Goal: Transaction & Acquisition: Purchase product/service

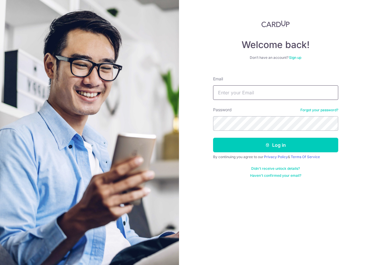
click at [243, 98] on input "Email" at bounding box center [275, 92] width 125 height 15
type input "s"
type input "finance@huangs.sg"
click at [213, 138] on button "Log in" at bounding box center [275, 145] width 125 height 15
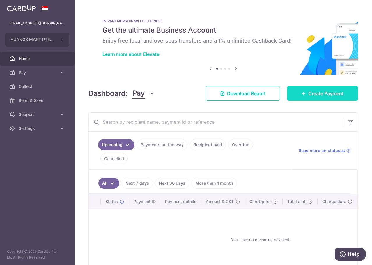
click at [315, 87] on link "Create Payment" at bounding box center [322, 93] width 71 height 15
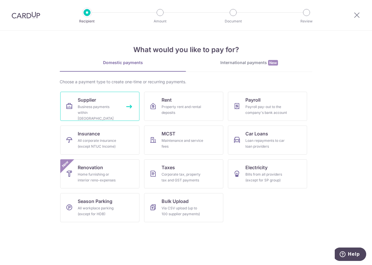
click at [98, 117] on link "Supplier Business payments within Singapore" at bounding box center [99, 106] width 79 height 29
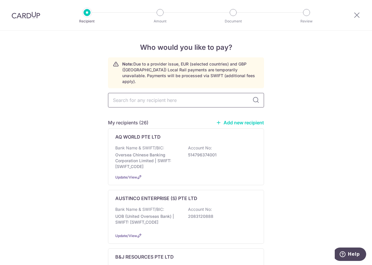
click at [179, 93] on input "text" at bounding box center [186, 100] width 156 height 15
type input "malays"
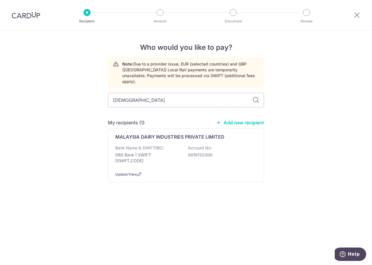
click at [184, 135] on div "MALAYSIA DAIRY INDUSTRIES PRIVATE LIMITED Bank Name & SWIFT/BIC: DBS Bank | SWI…" at bounding box center [186, 155] width 156 height 54
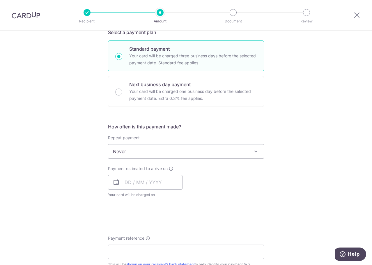
scroll to position [146, 0]
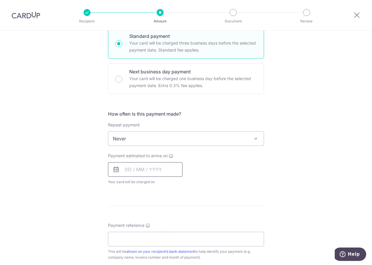
click at [161, 165] on input "text" at bounding box center [145, 169] width 75 height 15
click at [214, 168] on div "Payment estimated to arrive on Prev Next Sep Oct Nov [DATE] 2026 2027 2028 2029…" at bounding box center [186, 169] width 163 height 32
click at [123, 167] on input "text" at bounding box center [145, 169] width 75 height 15
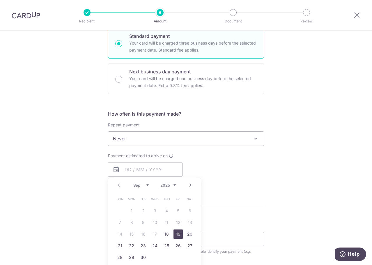
click at [178, 233] on link "19" at bounding box center [178, 234] width 9 height 9
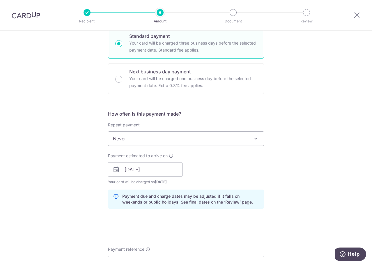
click at [244, 169] on div "Payment estimated to arrive on 19/09/2025 Prev Next Sep Oct Nov Dec 2025 2026 2…" at bounding box center [186, 169] width 163 height 32
click at [168, 167] on input "19/09/2025" at bounding box center [145, 169] width 75 height 15
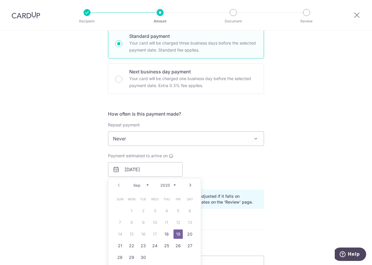
click at [243, 165] on div "Payment estimated to arrive on 19/09/2025 Prev Next Sep Oct Nov Dec 2025 2026 2…" at bounding box center [186, 169] width 163 height 32
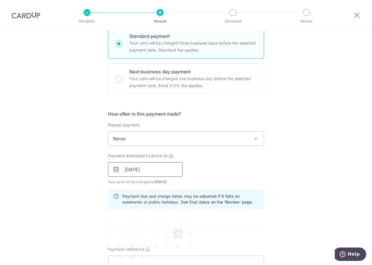
click at [151, 170] on input "19/09/2025" at bounding box center [145, 169] width 75 height 15
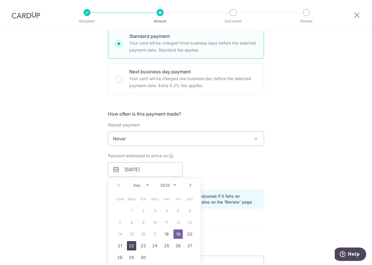
click at [127, 245] on link "22" at bounding box center [131, 245] width 9 height 9
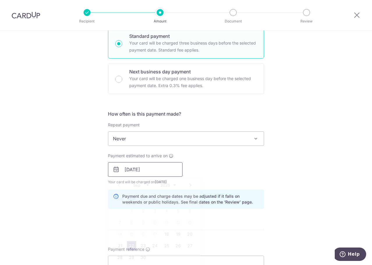
click at [154, 173] on input "22/09/2025" at bounding box center [145, 169] width 75 height 15
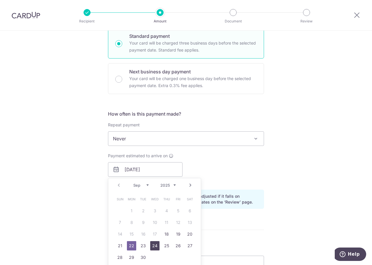
click at [157, 244] on link "24" at bounding box center [154, 245] width 9 height 9
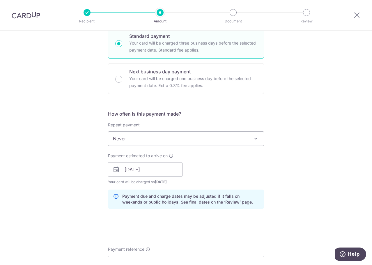
click at [191, 181] on div "Payment estimated to arrive on 24/09/2025 Prev Next Sep Oct Nov Dec 2025 2026 2…" at bounding box center [186, 169] width 163 height 32
click at [159, 168] on input "24/09/2025" at bounding box center [145, 169] width 75 height 15
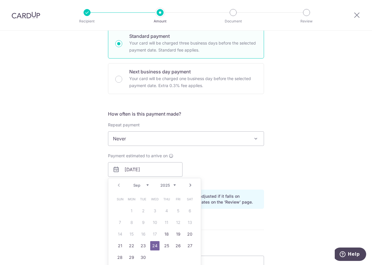
click at [141, 248] on link "23" at bounding box center [143, 245] width 9 height 9
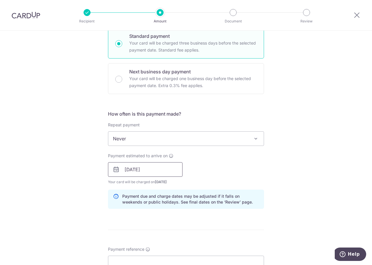
click at [155, 170] on input "23/09/2025" at bounding box center [145, 169] width 75 height 15
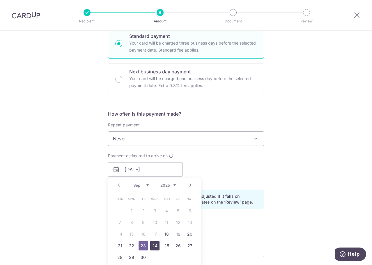
click at [153, 242] on link "24" at bounding box center [154, 245] width 9 height 9
type input "24/09/2025"
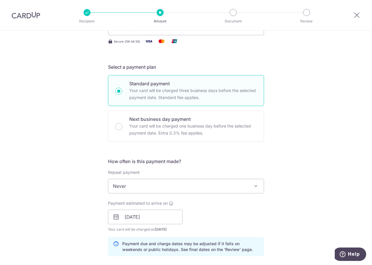
scroll to position [0, 0]
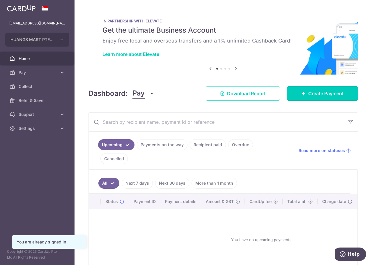
click at [310, 86] on link "Create Payment" at bounding box center [322, 93] width 71 height 15
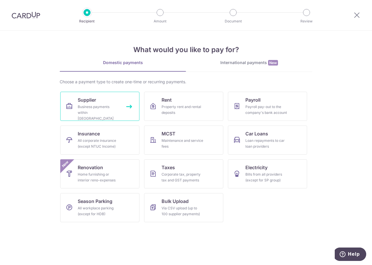
click at [118, 101] on link "Supplier Business payments within Singapore" at bounding box center [99, 106] width 79 height 29
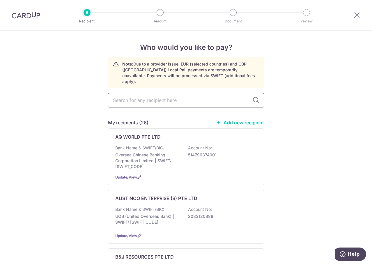
click at [148, 98] on input "text" at bounding box center [186, 100] width 156 height 15
type input "M"
type input "[DEMOGRAPHIC_DATA]"
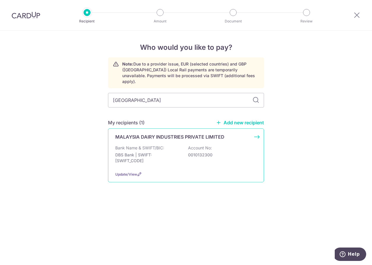
type input "[GEOGRAPHIC_DATA]"
click at [193, 145] on p "Account No:" at bounding box center [200, 148] width 24 height 6
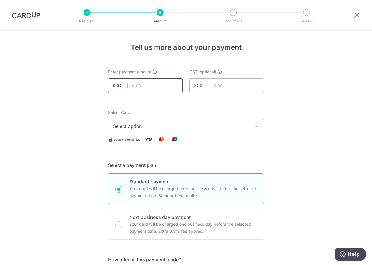
click at [163, 86] on input "text" at bounding box center [145, 85] width 75 height 15
paste input "10,607.37"
type input "10,607.37"
click at [158, 127] on span "Select option" at bounding box center [181, 126] width 136 height 7
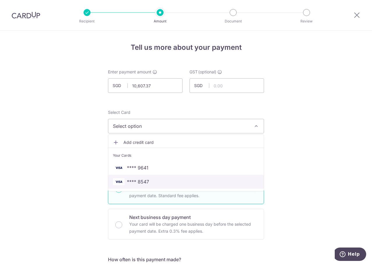
click at [156, 182] on span "**** 8547" at bounding box center [186, 181] width 146 height 7
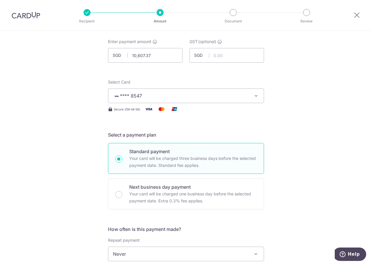
scroll to position [117, 0]
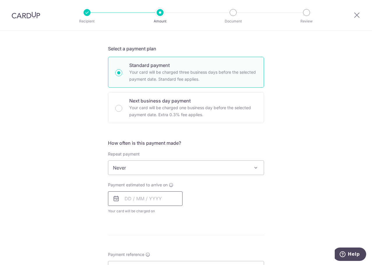
click at [145, 195] on input "text" at bounding box center [145, 198] width 75 height 15
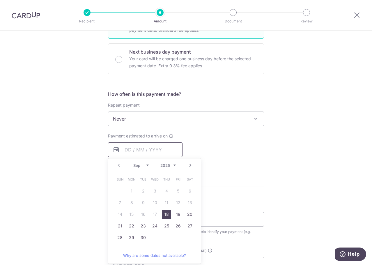
scroll to position [175, 0]
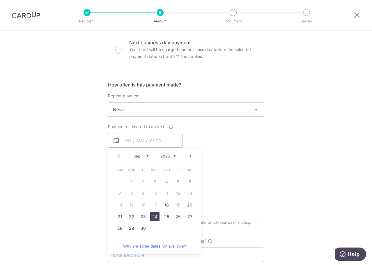
click at [153, 216] on link "24" at bounding box center [154, 216] width 9 height 9
type input "[DATE]"
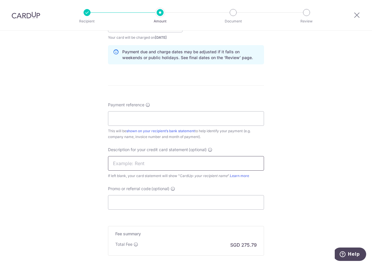
scroll to position [291, 0]
click at [162, 118] on input "Payment reference" at bounding box center [186, 117] width 156 height 15
click at [130, 117] on input "Payment reference" at bounding box center [186, 117] width 156 height 15
paste input "D3104-1000/2000"
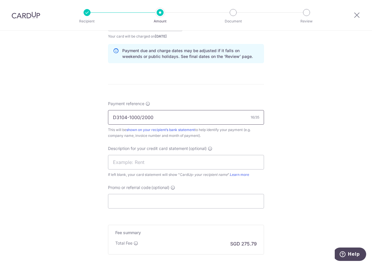
click at [140, 117] on input "D3104-1000/2000" at bounding box center [186, 117] width 156 height 15
type input "D3104-1000 2000"
click at [141, 167] on input "text" at bounding box center [186, 162] width 156 height 15
click at [144, 199] on input "Promo or referral code (optional)" at bounding box center [186, 201] width 156 height 15
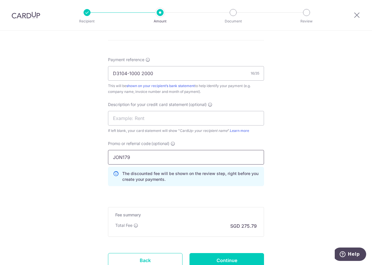
scroll to position [382, 0]
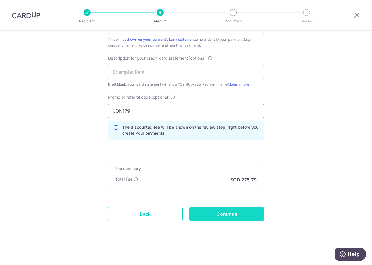
type input "JON179"
click at [239, 219] on input "Continue" at bounding box center [227, 214] width 75 height 15
type input "Create Schedule"
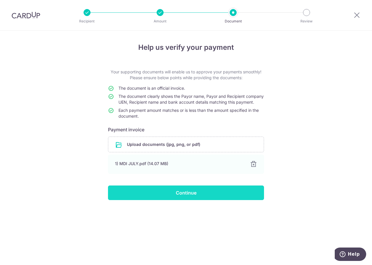
click at [187, 199] on input "Continue" at bounding box center [186, 193] width 156 height 15
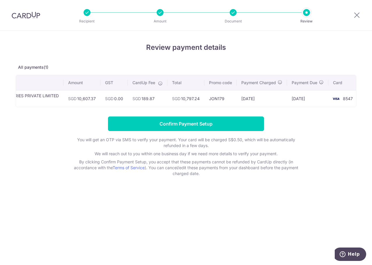
scroll to position [0, 65]
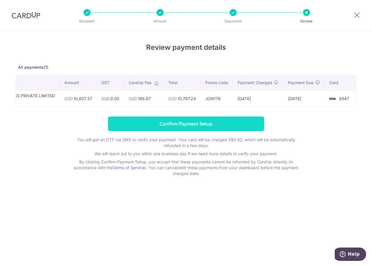
click at [213, 126] on input "Confirm Payment Setup" at bounding box center [186, 124] width 156 height 15
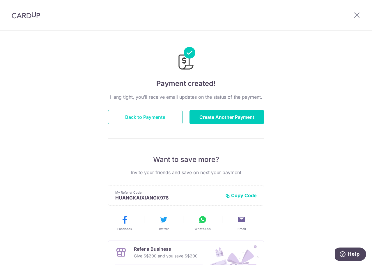
click at [147, 120] on button "Back to Payments" at bounding box center [145, 117] width 75 height 15
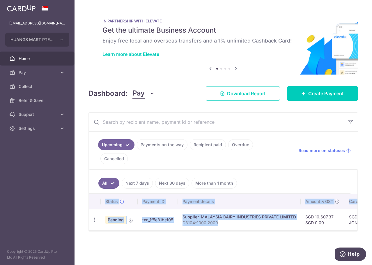
drag, startPoint x: 236, startPoint y: 216, endPoint x: 252, endPoint y: 218, distance: 15.6
click at [252, 218] on div "Status Payment ID Payment details Amount & GST CardUp fee Total amt. Charge dat…" at bounding box center [223, 212] width 269 height 36
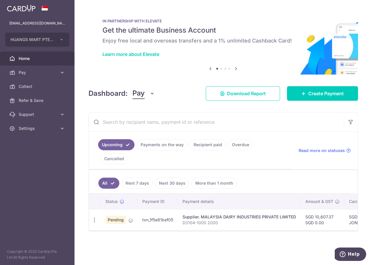
drag, startPoint x: 246, startPoint y: 220, endPoint x: 267, endPoint y: 220, distance: 20.7
click at [267, 220] on div "Upcoming Payments on the way Recipient paid Overdue Cancelled Read more on stat…" at bounding box center [224, 171] width 270 height 119
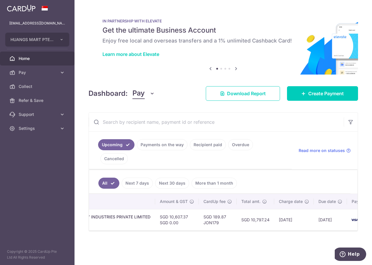
scroll to position [0, 146]
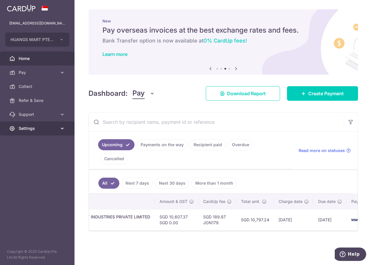
click at [30, 130] on span "Settings" at bounding box center [38, 129] width 38 height 6
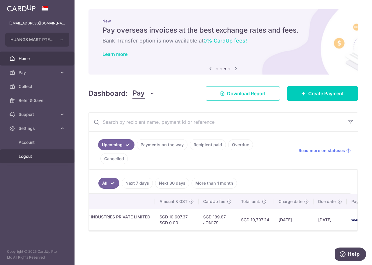
click at [26, 156] on span "Logout" at bounding box center [38, 156] width 38 height 6
